Goal: Use online tool/utility: Utilize a website feature to perform a specific function

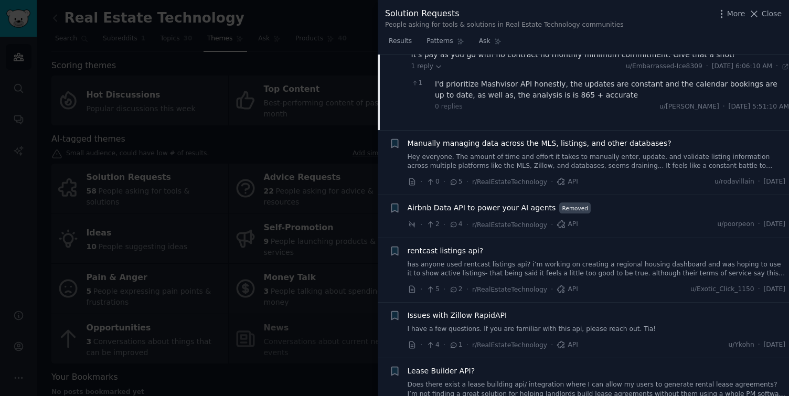
scroll to position [624, 0]
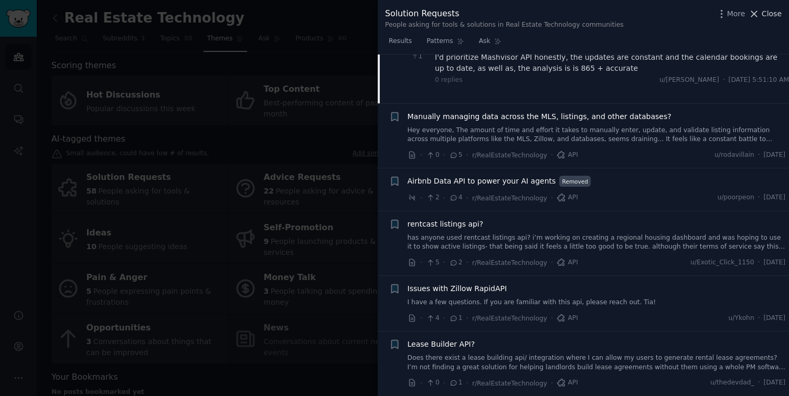
click at [765, 16] on span "Close" at bounding box center [771, 13] width 20 height 11
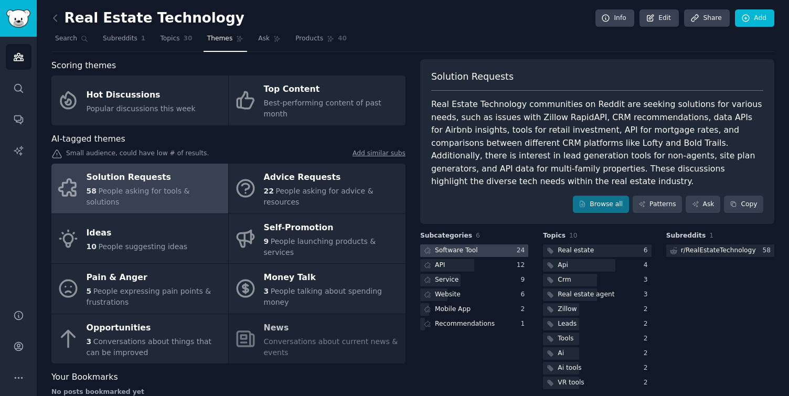
click at [496, 251] on div at bounding box center [474, 250] width 108 height 13
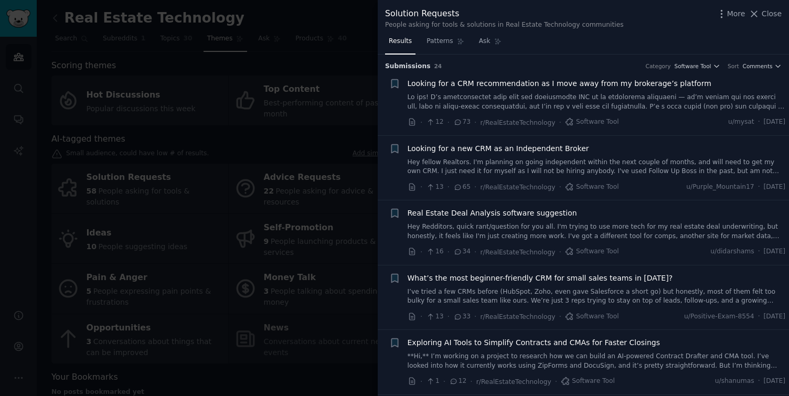
click at [589, 221] on div "Real Estate Deal Analysis software suggestion Hey Redditors, quick rant/questio…" at bounding box center [596, 224] width 378 height 33
click at [595, 240] on link "Hey Redditors, quick rant/question for you all. I'm trying to use more tech for…" at bounding box center [596, 231] width 378 height 18
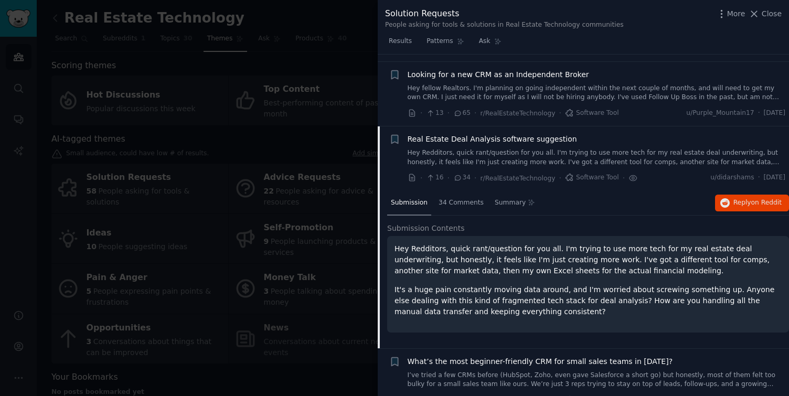
scroll to position [66, 0]
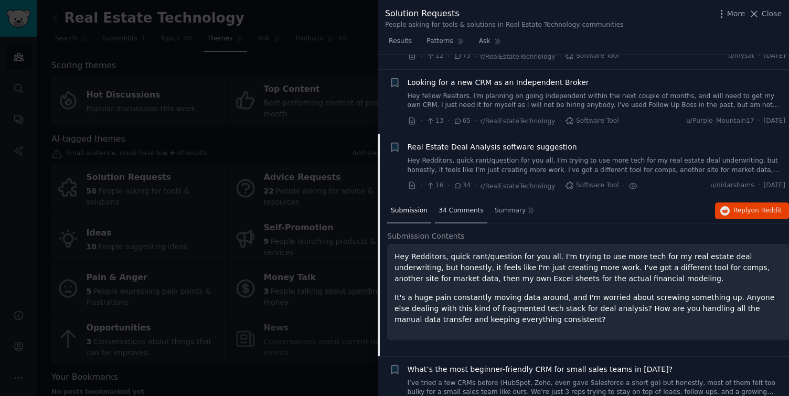
click at [478, 214] on span "34 Comments" at bounding box center [460, 210] width 45 height 9
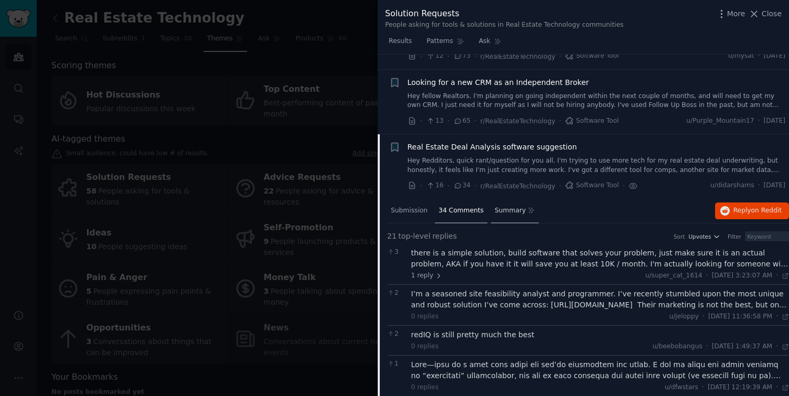
click at [506, 214] on span "Summary" at bounding box center [510, 210] width 31 height 9
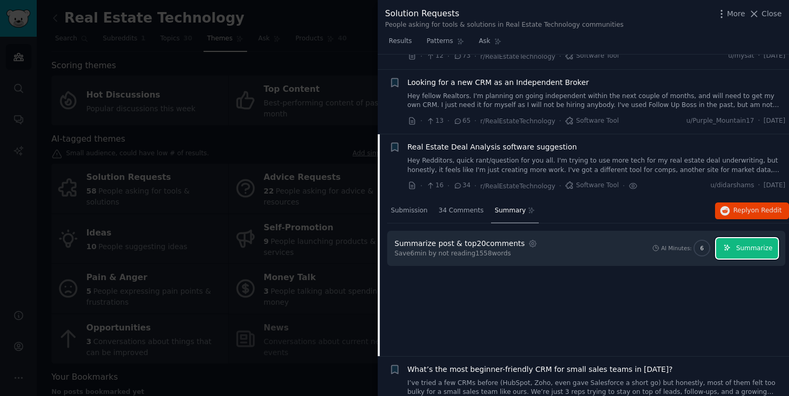
click at [734, 249] on button "Summarize" at bounding box center [747, 248] width 62 height 20
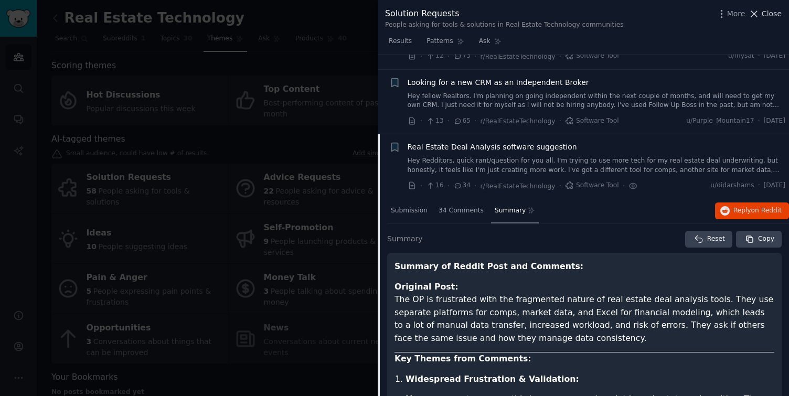
click at [764, 9] on span "Close" at bounding box center [771, 13] width 20 height 11
